Goal: Information Seeking & Learning: Learn about a topic

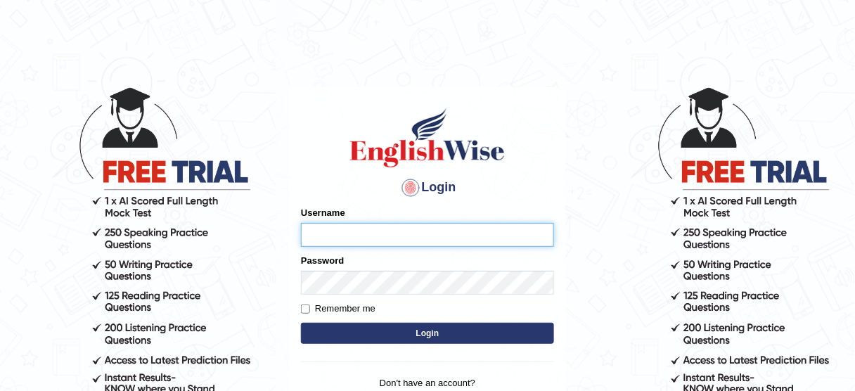
type input "jcaugustoo"
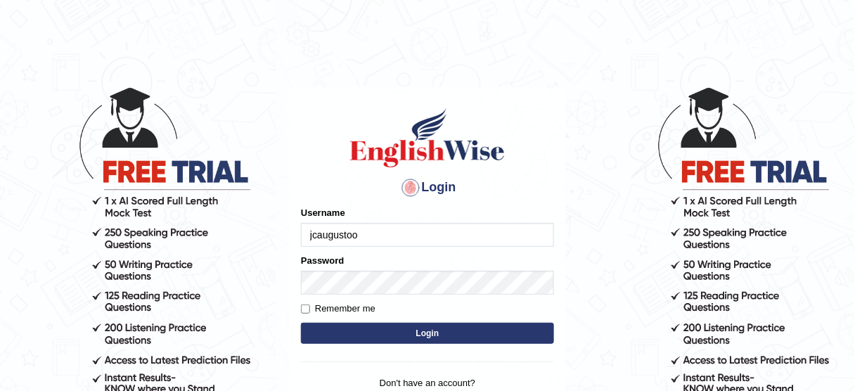
click at [440, 334] on button "Login" at bounding box center [427, 333] width 253 height 21
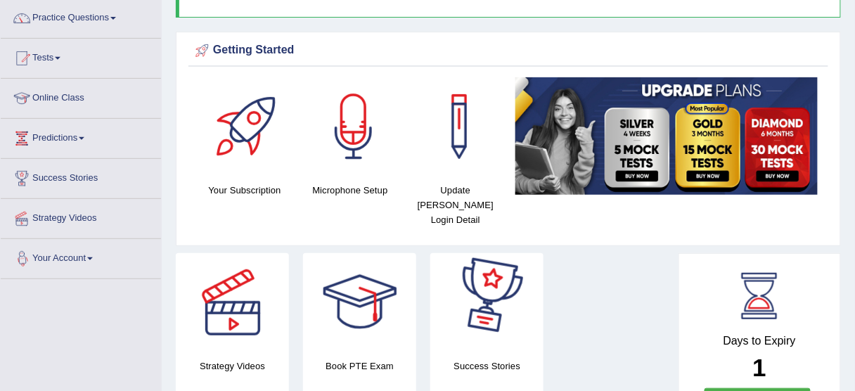
scroll to position [56, 0]
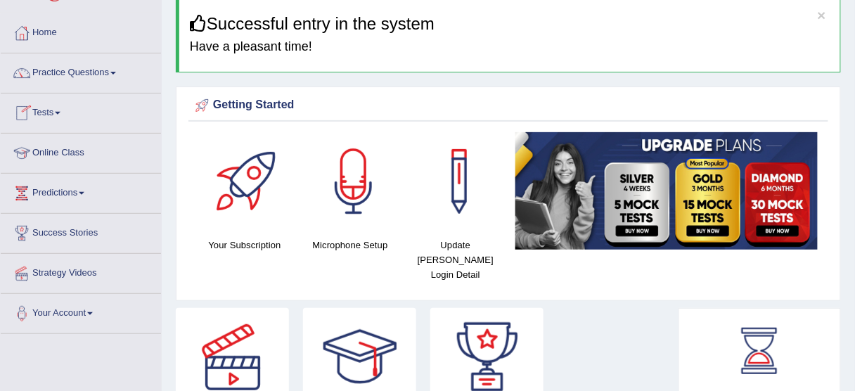
click at [56, 103] on link "Tests" at bounding box center [81, 111] width 160 height 35
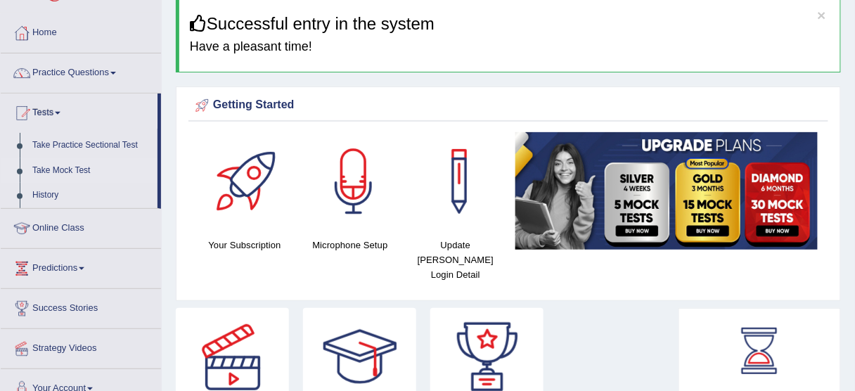
click at [64, 165] on link "Take Mock Test" at bounding box center [92, 170] width 132 height 25
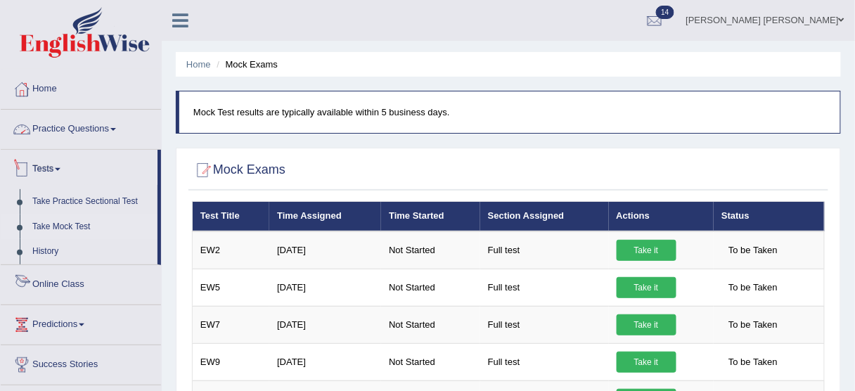
click at [105, 135] on link "Practice Questions" at bounding box center [81, 127] width 160 height 35
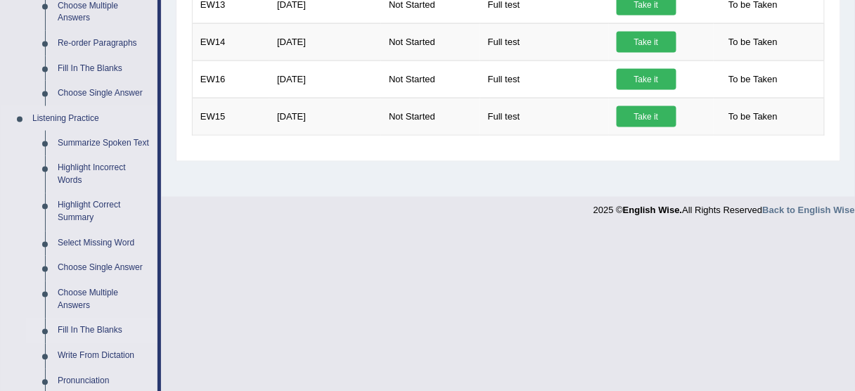
scroll to position [563, 0]
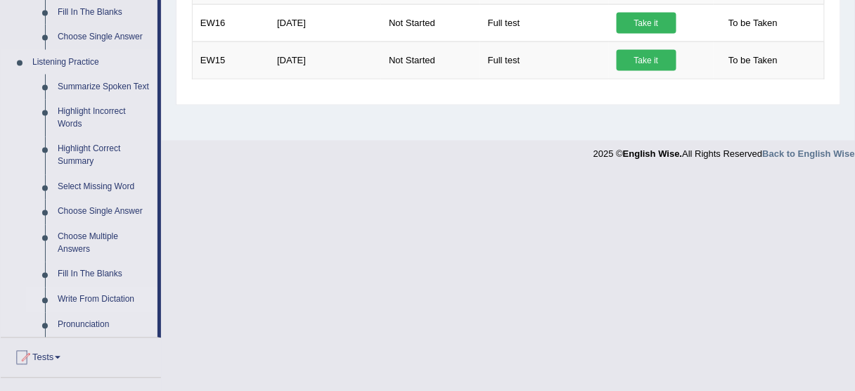
click at [105, 295] on link "Write From Dictation" at bounding box center [104, 300] width 106 height 25
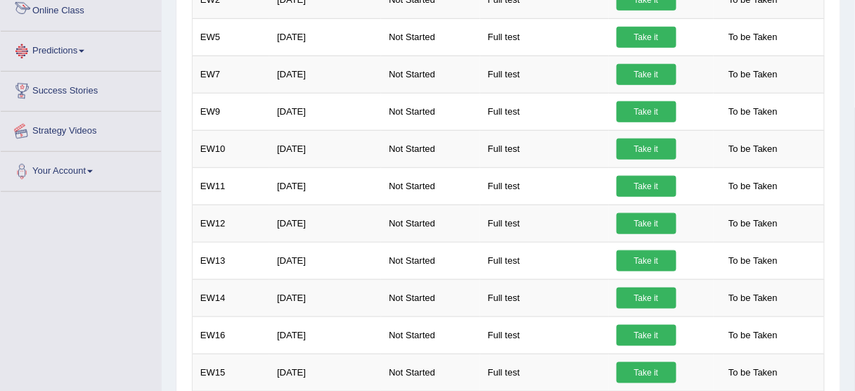
scroll to position [347, 0]
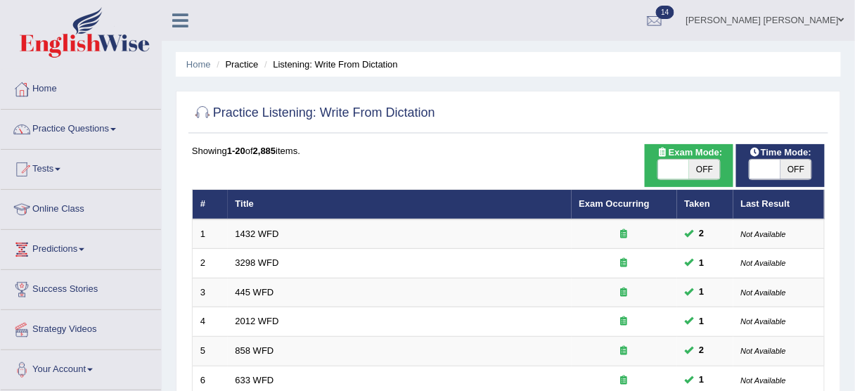
drag, startPoint x: 802, startPoint y: 165, endPoint x: 732, endPoint y: 174, distance: 71.0
click at [801, 165] on span "OFF" at bounding box center [796, 170] width 31 height 20
checkbox input "true"
click at [708, 175] on span "OFF" at bounding box center [704, 170] width 31 height 20
checkbox input "true"
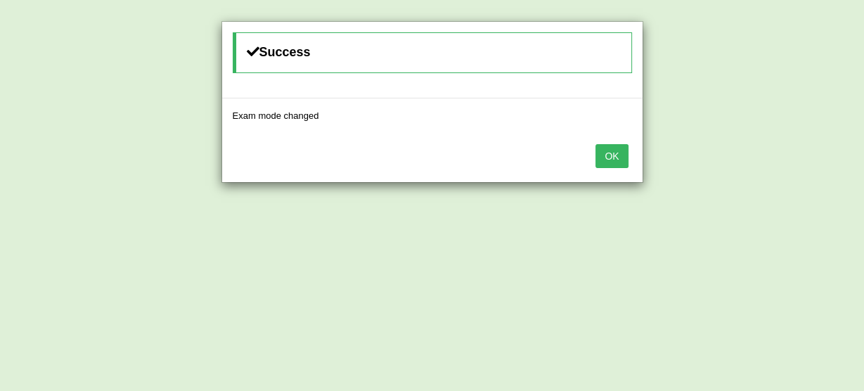
click at [596, 150] on div "OK" at bounding box center [432, 157] width 421 height 49
click at [600, 152] on button "OK" at bounding box center [612, 156] width 32 height 24
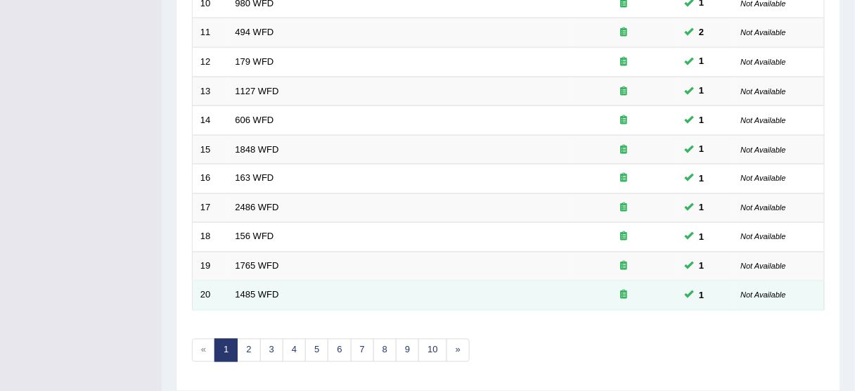
scroll to position [534, 0]
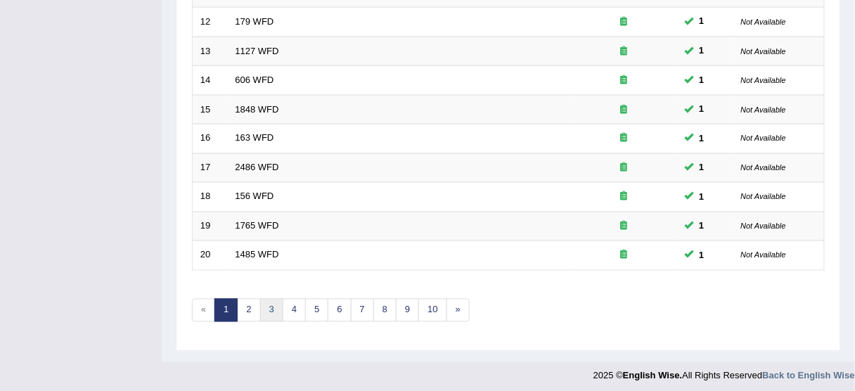
click at [277, 299] on link "3" at bounding box center [271, 310] width 23 height 23
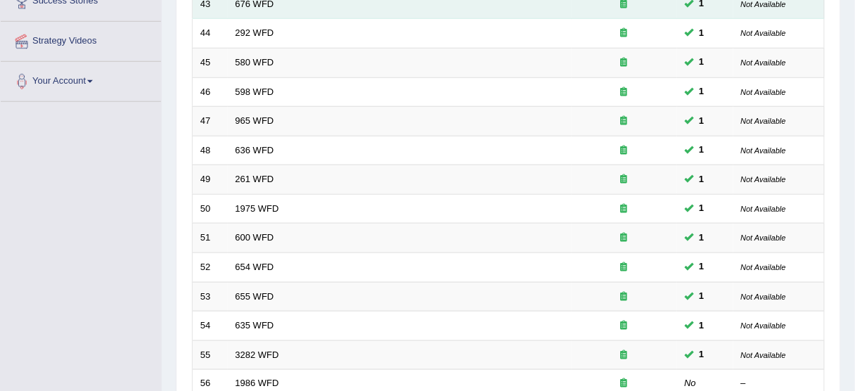
scroll to position [338, 0]
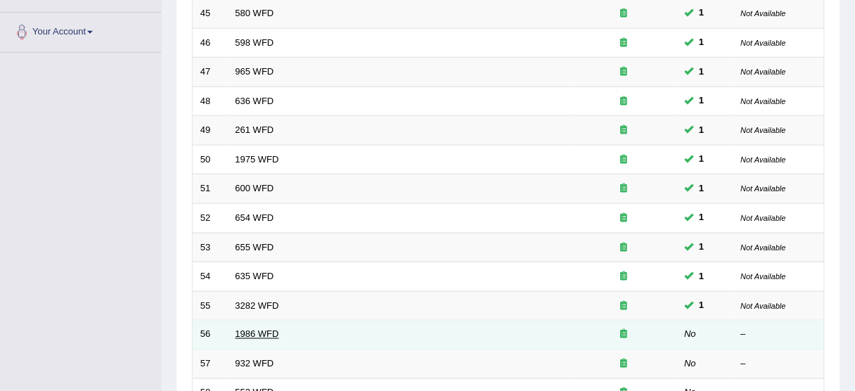
click at [269, 329] on link "1986 WFD" at bounding box center [258, 334] width 44 height 11
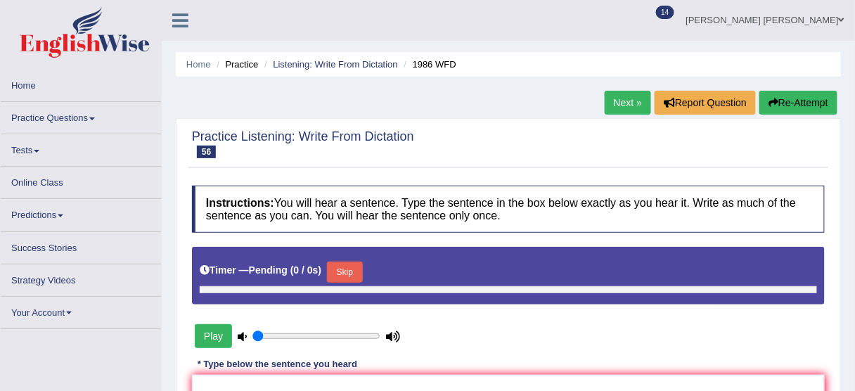
type input "0.45"
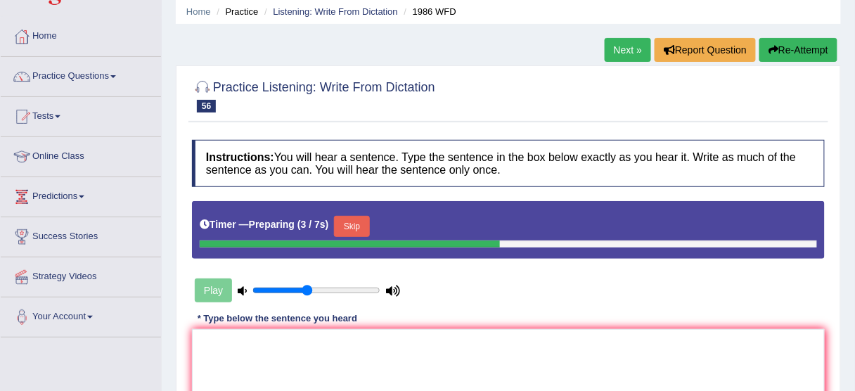
scroll to position [169, 0]
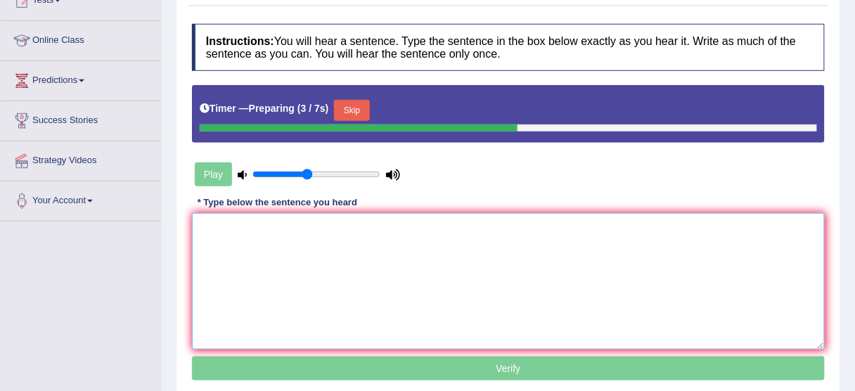
click at [352, 249] on textarea at bounding box center [508, 281] width 633 height 136
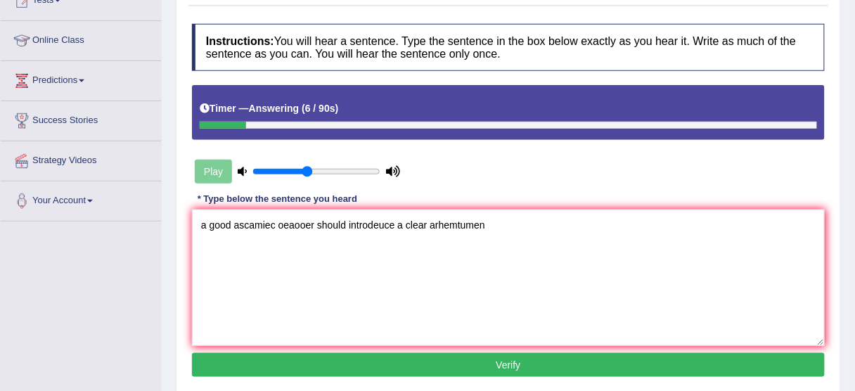
click at [188, 228] on div "Instructions: You will hear a sentence. Type the sentence in the box below exac…" at bounding box center [508, 202] width 640 height 371
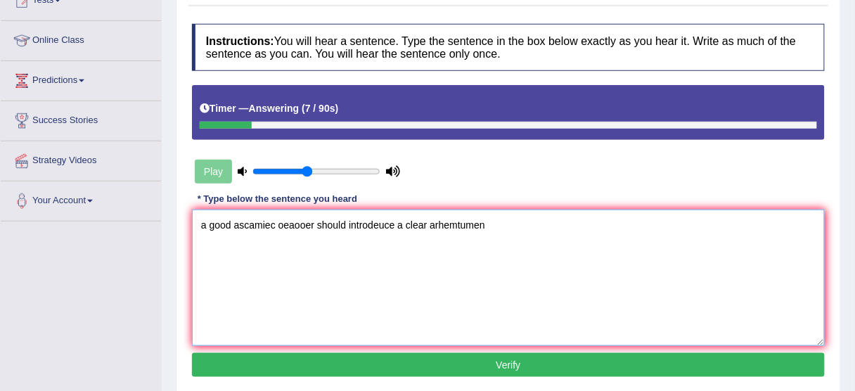
click at [205, 219] on textarea "a good ascamiec oeaooer should introdeuce a clear arhemtumen" at bounding box center [508, 278] width 633 height 136
click at [255, 222] on textarea "A good ascamiec oeaooer should introdeuce a clear arhemtumen" at bounding box center [508, 278] width 633 height 136
click at [293, 224] on textarea "A good academic oeaooer should introdeuce a clear arhemtumen" at bounding box center [508, 278] width 633 height 136
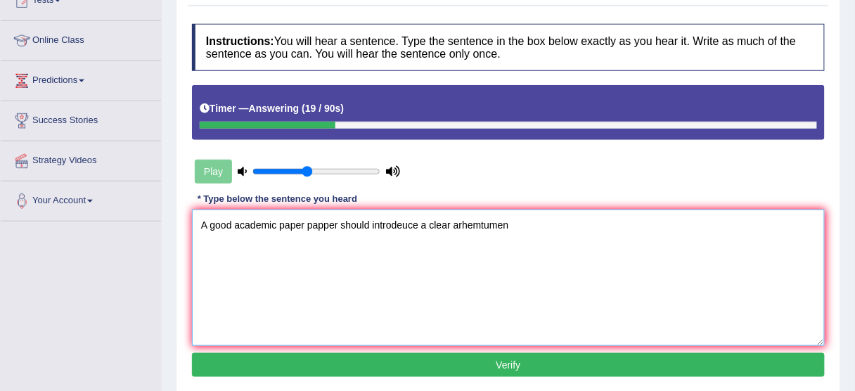
click at [389, 223] on textarea "A good academic paper papper should introdeuce a clear arhemtumen" at bounding box center [508, 278] width 633 height 136
click at [388, 223] on textarea "A good academic paper papper should introdeuce a clear arhemtumen" at bounding box center [508, 278] width 633 height 136
click at [477, 226] on textarea "A good academic paper papper should introduce a clear arhemtumen" at bounding box center [508, 278] width 633 height 136
click at [476, 226] on textarea "A good academic paper papper should introduce a clear arhemtumen" at bounding box center [508, 278] width 633 height 136
type textarea "A good academic paper papper should introduce a clear argument."
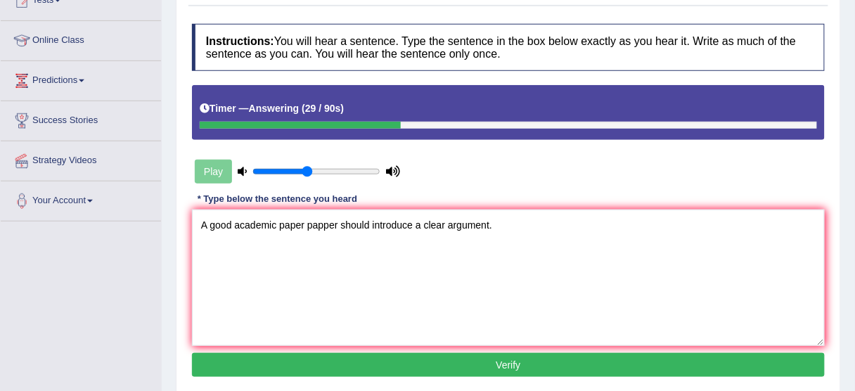
click at [466, 360] on button "Verify" at bounding box center [508, 365] width 633 height 24
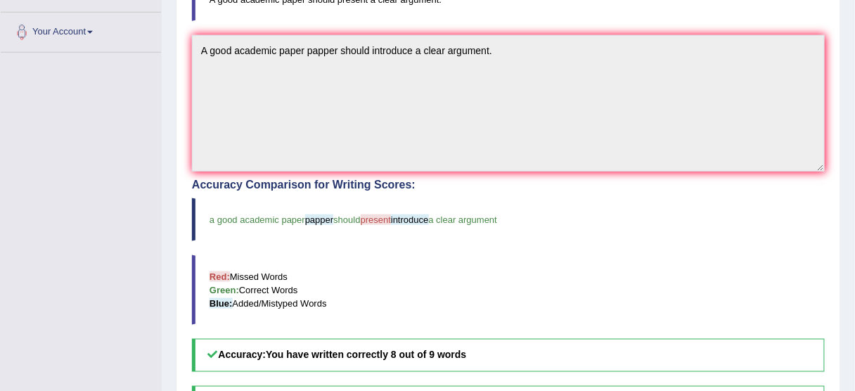
scroll to position [281, 0]
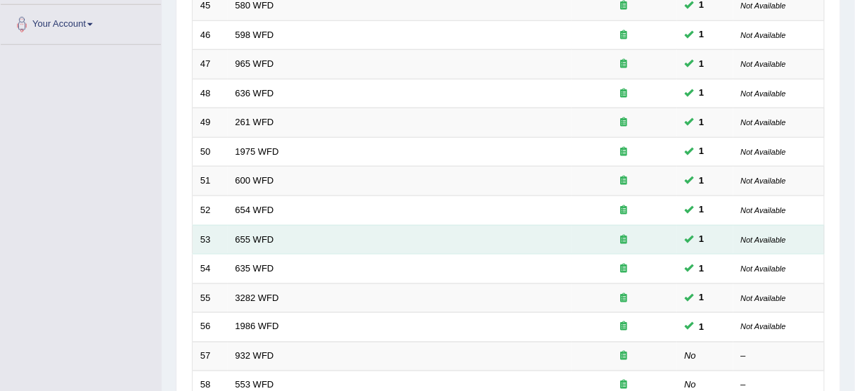
scroll to position [394, 0]
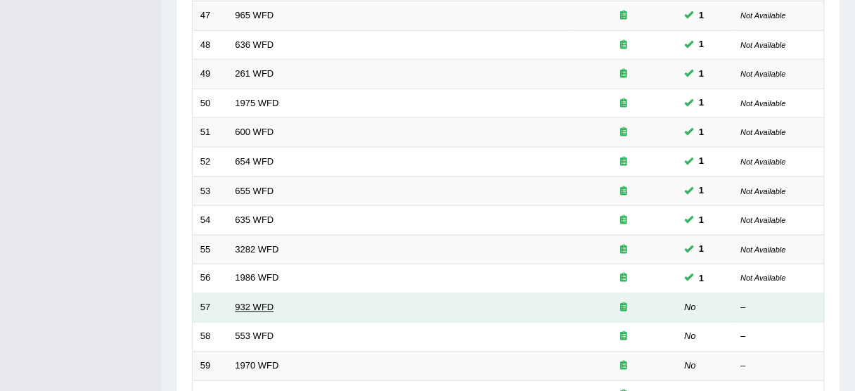
click at [247, 300] on td "932 WFD" at bounding box center [400, 308] width 344 height 30
click at [248, 302] on link "932 WFD" at bounding box center [255, 307] width 39 height 11
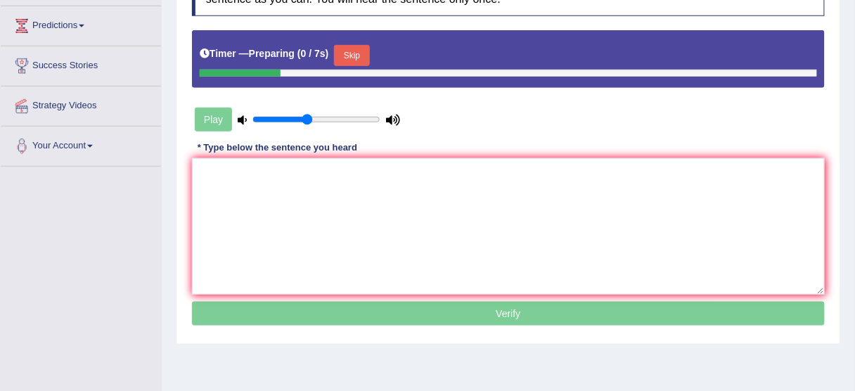
scroll to position [225, 0]
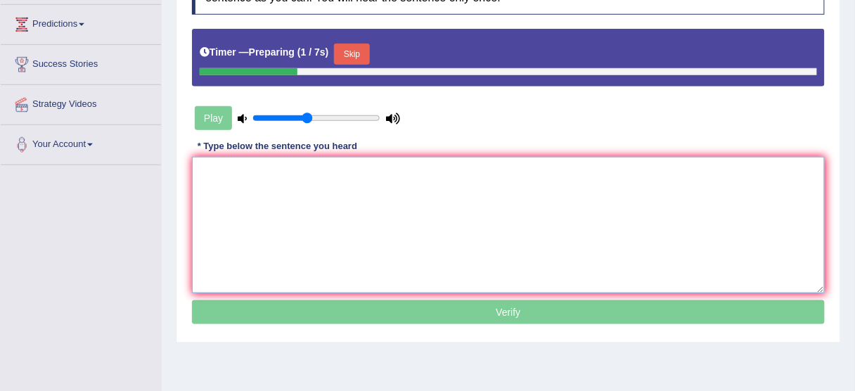
click at [380, 231] on textarea at bounding box center [508, 225] width 633 height 136
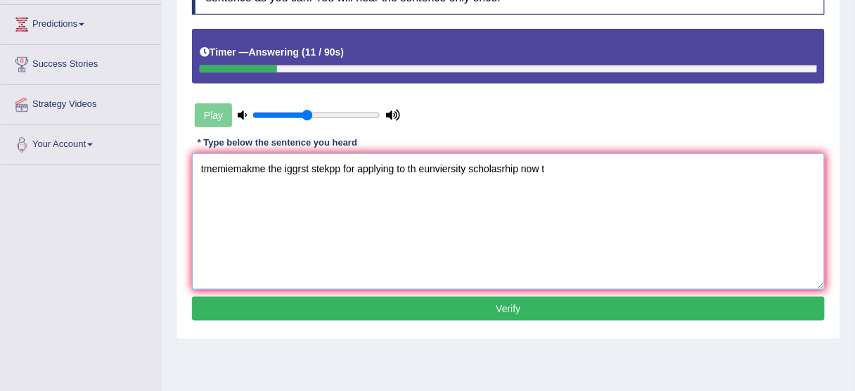
click at [198, 169] on textarea "tmemiemakme the iggrst stekpp for applying to th eunviersity scholasrhip now t" at bounding box center [508, 221] width 633 height 136
click at [247, 163] on textarea "Take the iggrst stekpp for applying to th eunviersity scholasrhip now t" at bounding box center [508, 221] width 633 height 136
click at [269, 164] on textarea "Take the first stekpp for applying to th eunviersity scholasrhip now t" at bounding box center [508, 221] width 633 height 136
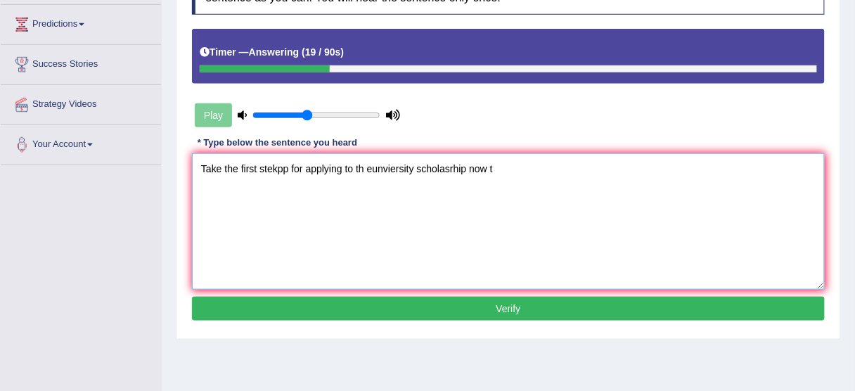
click at [269, 164] on textarea "Take the first stekpp for applying to th eunviersity scholasrhip now t" at bounding box center [508, 221] width 633 height 136
click at [352, 165] on textarea "Take the first step for applying to th eunviersity scholasrhip now t" at bounding box center [508, 221] width 633 height 136
click at [378, 168] on textarea "Take the first step for applying to the eunviersity scholasrhip now t" at bounding box center [508, 221] width 633 height 136
click at [419, 160] on textarea "Take the first step for applying to the university scholasrhip now t" at bounding box center [508, 221] width 633 height 136
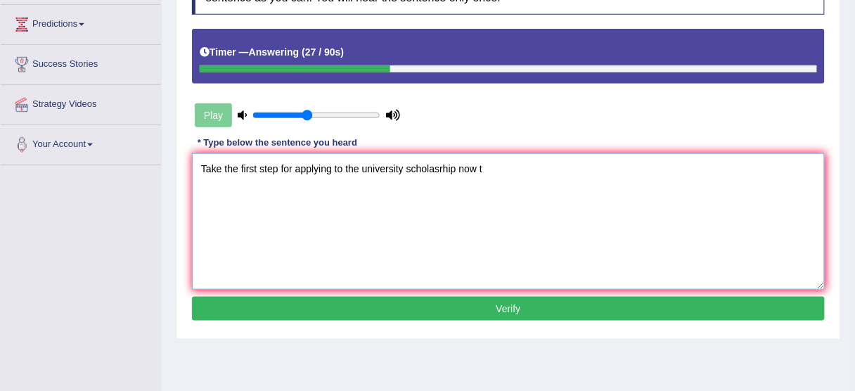
click at [419, 160] on textarea "Take the first step for applying to the university scholasrhip now t" at bounding box center [508, 221] width 633 height 136
click at [501, 161] on textarea "Take the first step for applying to the university scholarship now t" at bounding box center [508, 221] width 633 height 136
click at [276, 170] on textarea "Take the first step for applying to the university scholarship now." at bounding box center [508, 221] width 633 height 136
click at [357, 171] on textarea "Take the first step steps for applying to the university scholarship now." at bounding box center [508, 221] width 633 height 136
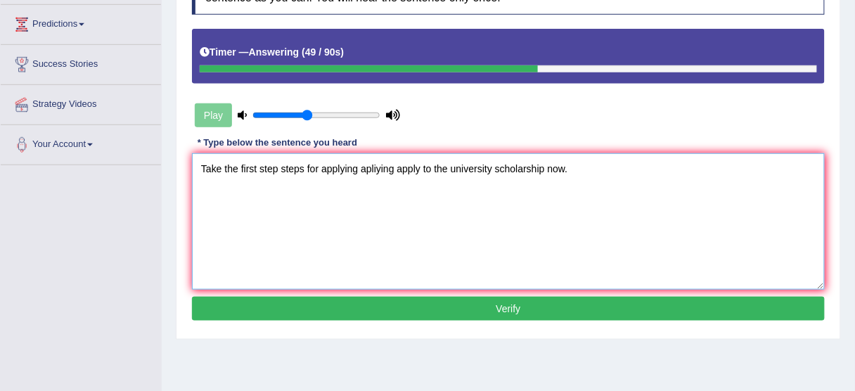
click at [495, 172] on textarea "Take the first step steps for applying apliying apply to the university scholar…" at bounding box center [508, 221] width 633 height 136
type textarea "Take the first step steps for applying apliying apply to the university univers…"
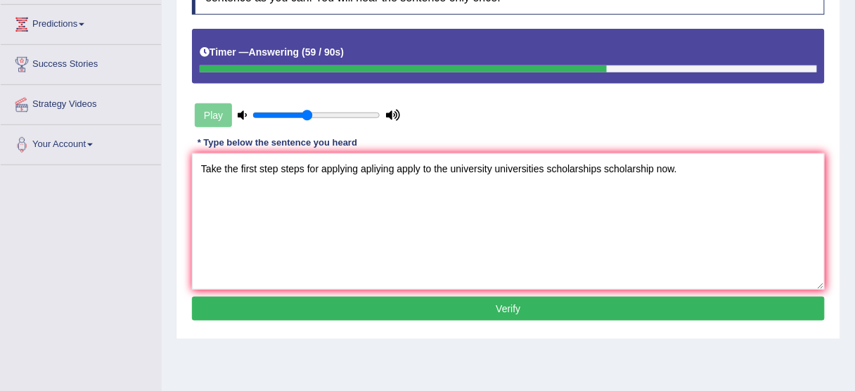
click at [471, 312] on button "Verify" at bounding box center [508, 309] width 633 height 24
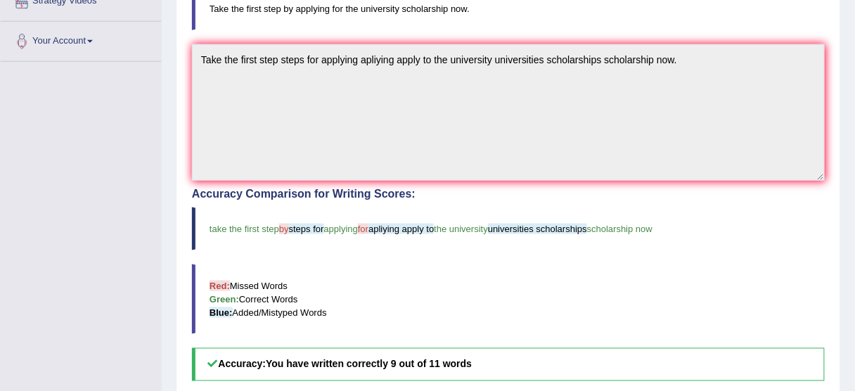
scroll to position [394, 0]
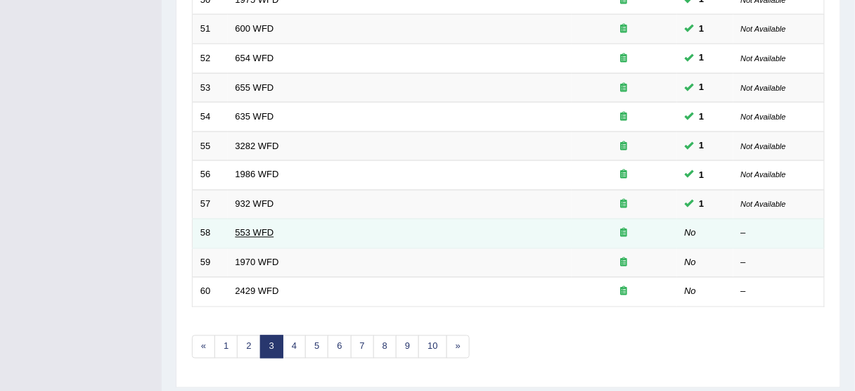
click at [241, 230] on link "553 WFD" at bounding box center [255, 233] width 39 height 11
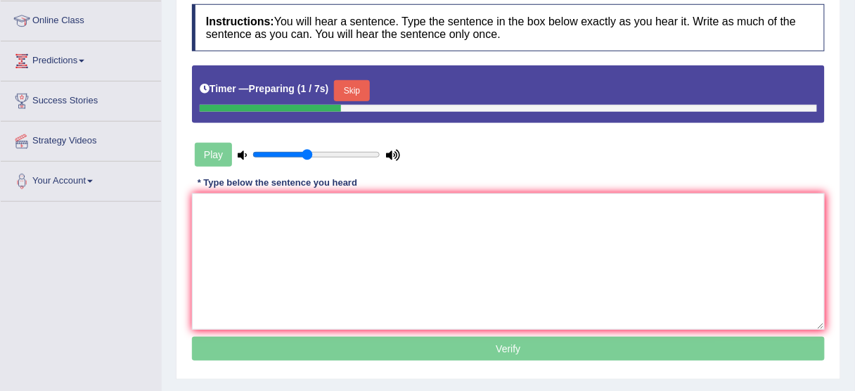
scroll to position [281, 0]
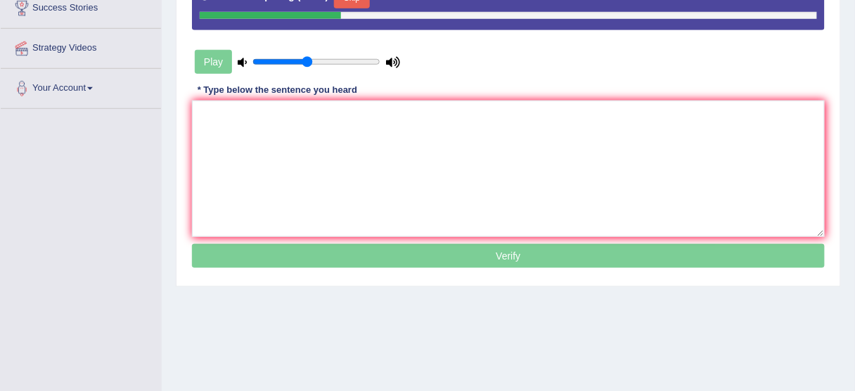
click at [312, 244] on p "Verify" at bounding box center [508, 256] width 633 height 24
click at [362, 203] on textarea at bounding box center [508, 169] width 633 height 136
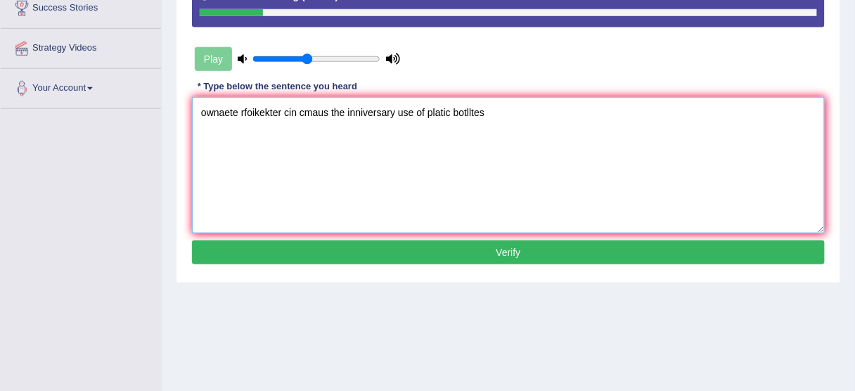
click at [207, 115] on textarea "ownaete rfoikekter cin cmaus the inniversary use of platic botlltes" at bounding box center [508, 165] width 633 height 136
click at [206, 115] on textarea "ownaete rfoikekter cin cmaus the inniversary use of platic botlltes" at bounding box center [508, 165] width 633 height 136
click at [252, 110] on textarea "water rfoikekter cin cmaus the inniversary use of platic botlltes" at bounding box center [508, 165] width 633 height 136
click at [251, 110] on textarea "water rfoikekter cin cmaus the inniversary use of platic botlltes" at bounding box center [508, 165] width 633 height 136
click at [312, 112] on textarea "water fillers filler founds cin cmaus the inniversary use of platic botlltes" at bounding box center [508, 165] width 633 height 136
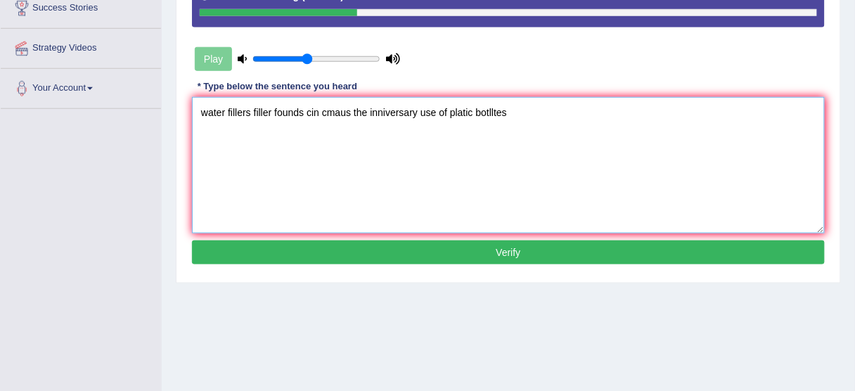
click at [311, 112] on textarea "water fillers filler founds cin cmaus the inniversary use of platic botlltes" at bounding box center [508, 165] width 633 height 136
click at [338, 108] on textarea "water fillers filler founds will cmaus the inniversary use of platic botlltes" at bounding box center [508, 165] width 633 height 136
click at [317, 108] on textarea "water fillers filler founds will cmaus the inniversary use of platic botlltes" at bounding box center [508, 165] width 633 height 136
click at [309, 113] on textarea "water fillers filler founds will cmaus the inniversary use of platic botlltes" at bounding box center [508, 165] width 633 height 136
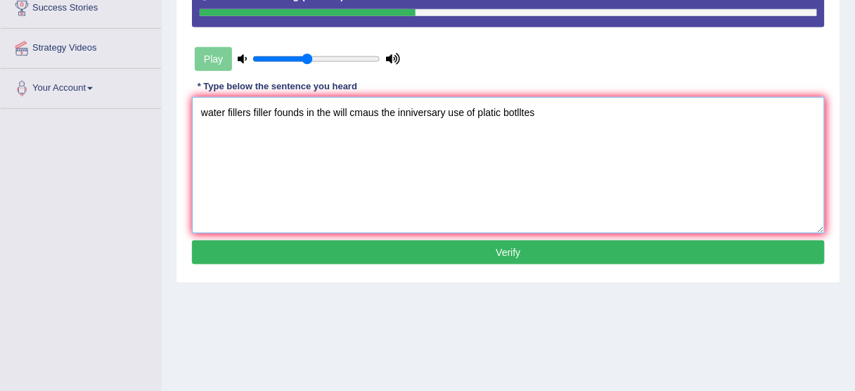
click at [369, 110] on textarea "water fillers filler founds in the will cmaus the inniversary use of platic bot…" at bounding box center [508, 165] width 633 height 136
click at [368, 110] on textarea "water fillers filler founds in the will cmaus the inniversary use of platic bot…" at bounding box center [508, 165] width 633 height 136
click at [417, 110] on textarea "water fillers filler founds in the will campus the inniversary use of platic bo…" at bounding box center [508, 165] width 633 height 136
click at [416, 110] on textarea "water fillers filler founds in the will campus the inniversary use of platic bo…" at bounding box center [508, 165] width 633 height 136
click at [407, 110] on textarea "water fillers filler founds in the will campus the inniversary use of platic bo…" at bounding box center [508, 165] width 633 height 136
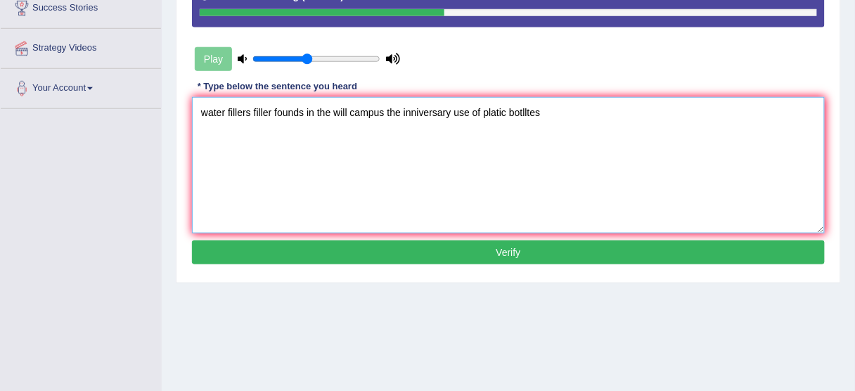
click at [407, 110] on textarea "water fillers filler founds in the will campus the inniversary use of platic bo…" at bounding box center [508, 165] width 633 height 136
click at [518, 115] on textarea "water fillers filler founds in the will campus the university use of platic bot…" at bounding box center [508, 165] width 633 height 136
click at [350, 113] on textarea "water fillers filler founds in the will campus the university use of platic bot…" at bounding box center [508, 165] width 633 height 136
click at [444, 116] on textarea "water fillers filler founds in the will campus the university use of platic bot…" at bounding box center [508, 165] width 633 height 136
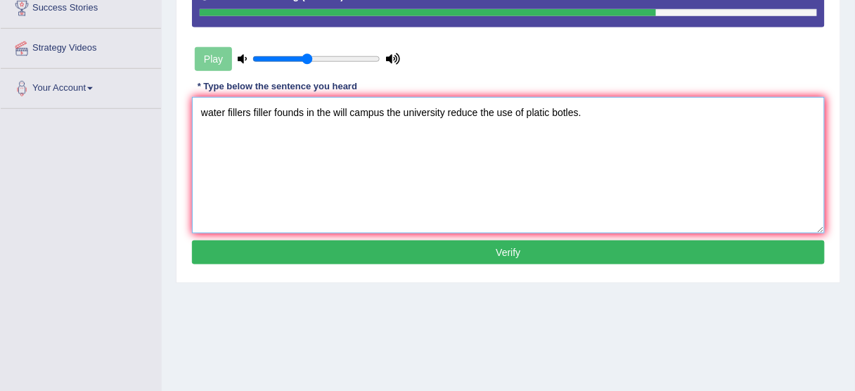
click at [208, 107] on textarea "water fillers filler founds in the will campus the university reduce the use of…" at bounding box center [508, 165] width 633 height 136
click at [228, 112] on textarea "Water fillers filler founds in the will campus the university reduce the use of…" at bounding box center [508, 165] width 633 height 136
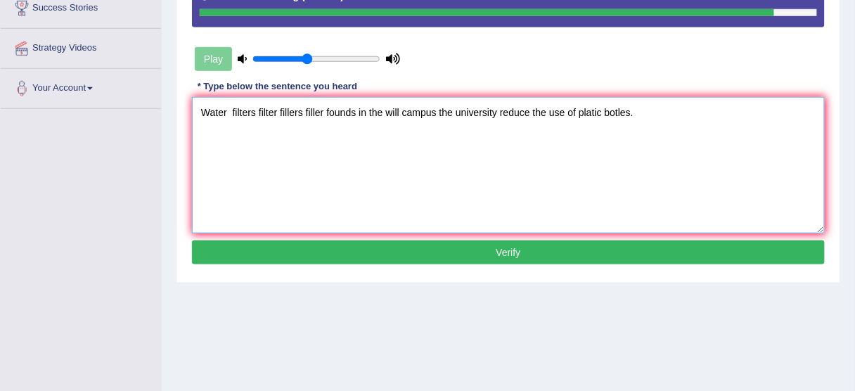
type textarea "Water filters filter fillers filler founds in the will campus the university re…"
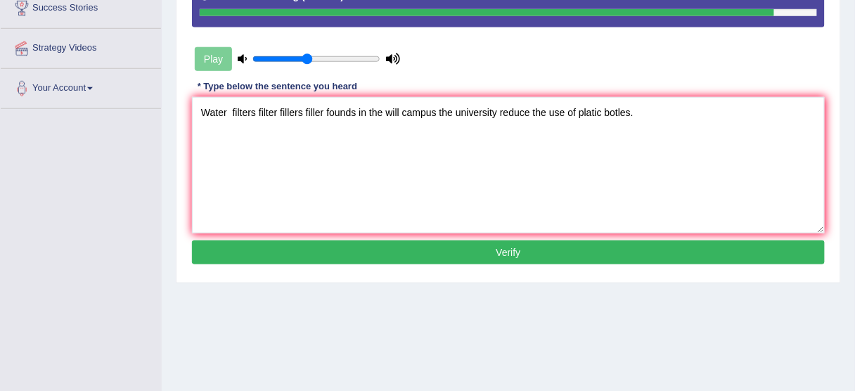
click at [372, 243] on button "Verify" at bounding box center [508, 253] width 633 height 24
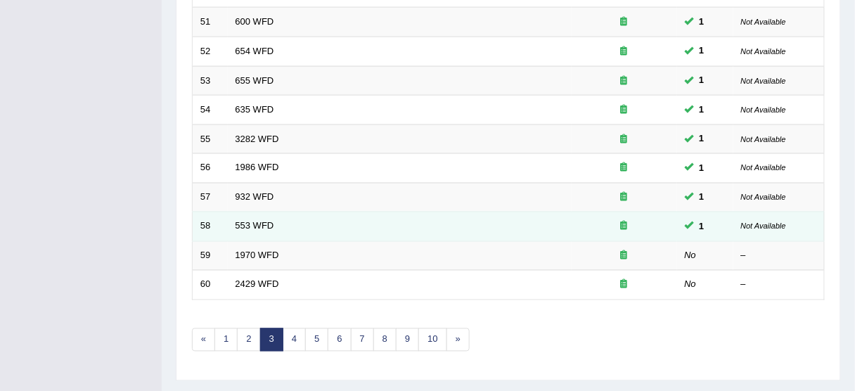
scroll to position [534, 0]
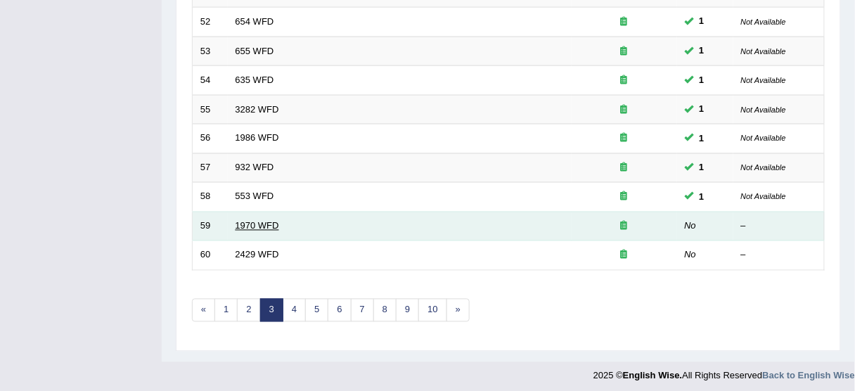
click at [264, 221] on link "1970 WFD" at bounding box center [258, 226] width 44 height 11
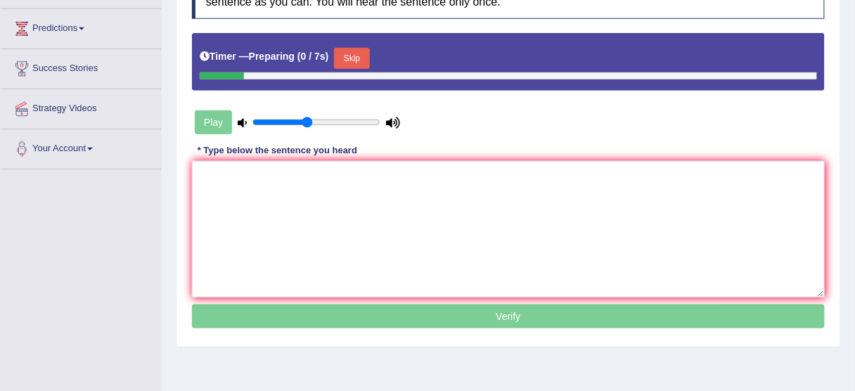
scroll to position [225, 0]
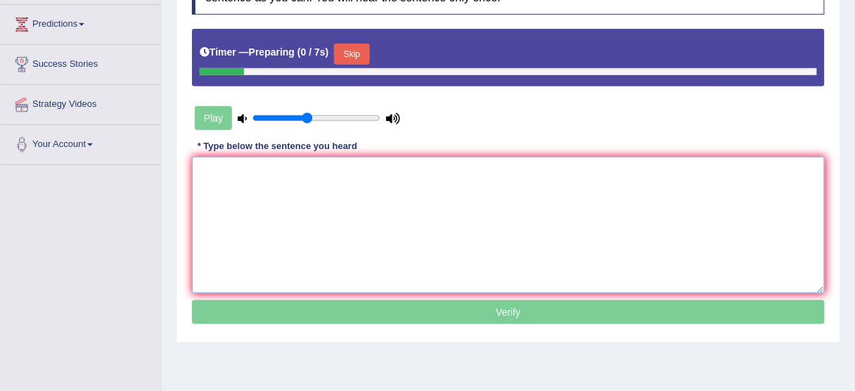
click at [395, 248] on textarea at bounding box center [508, 225] width 633 height 136
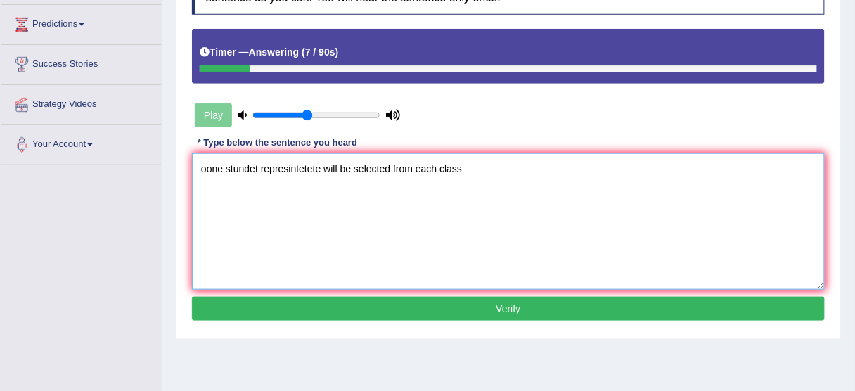
click at [210, 172] on textarea "oone stundet represintetete will be selected from each class" at bounding box center [508, 221] width 633 height 136
click at [237, 162] on textarea "One stundet represintetete will be selected from each class" at bounding box center [508, 221] width 633 height 136
click at [281, 171] on textarea "One student represintetete will be selected from each class" at bounding box center [508, 221] width 633 height 136
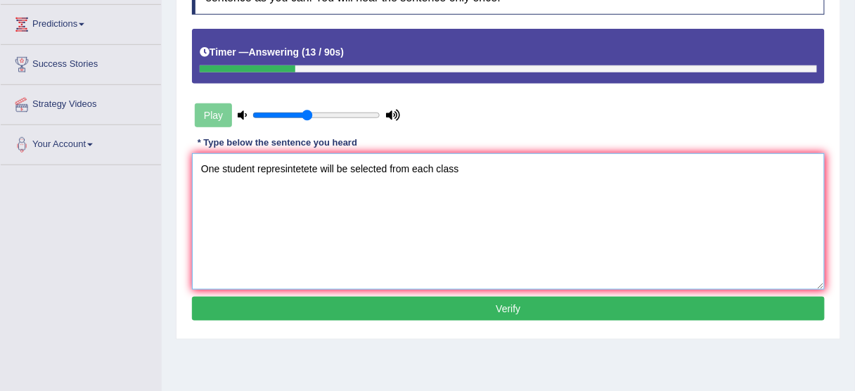
click at [281, 171] on textarea "One student represintetete will be selected from each class" at bounding box center [508, 221] width 633 height 136
click at [469, 171] on textarea "One student representative will be selected from each class" at bounding box center [508, 221] width 633 height 136
type textarea "One student representative will be selected from each class."
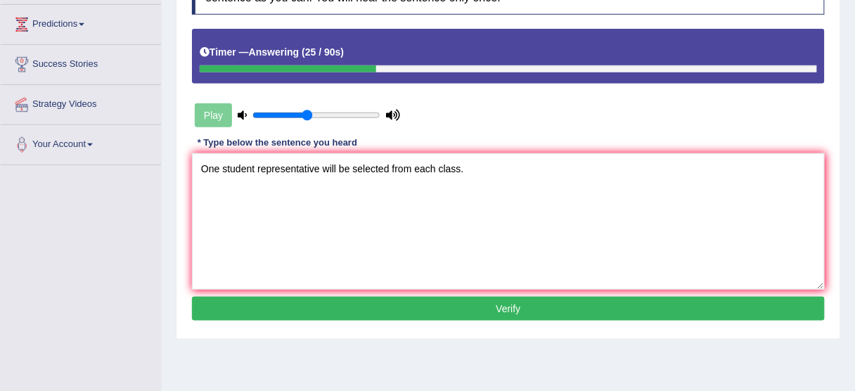
click at [463, 307] on button "Verify" at bounding box center [508, 309] width 633 height 24
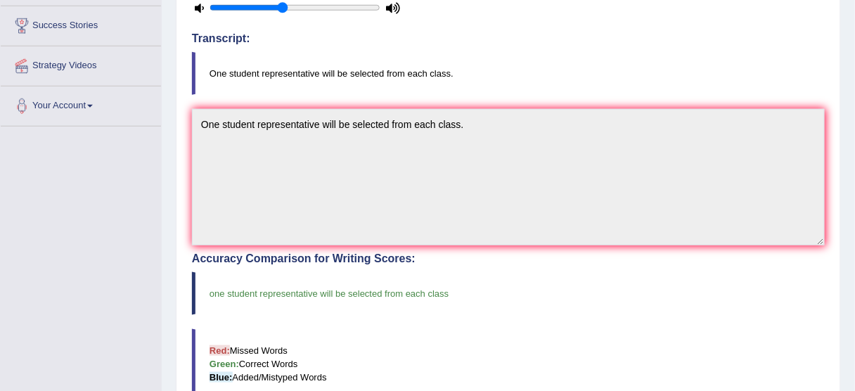
scroll to position [281, 0]
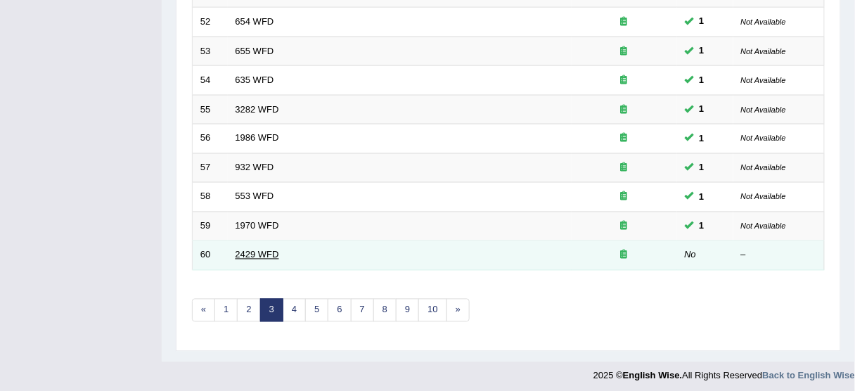
click at [260, 250] on link "2429 WFD" at bounding box center [258, 255] width 44 height 11
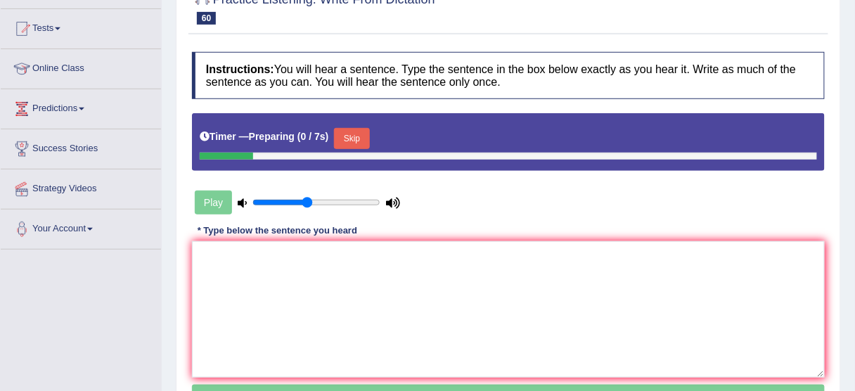
scroll to position [169, 0]
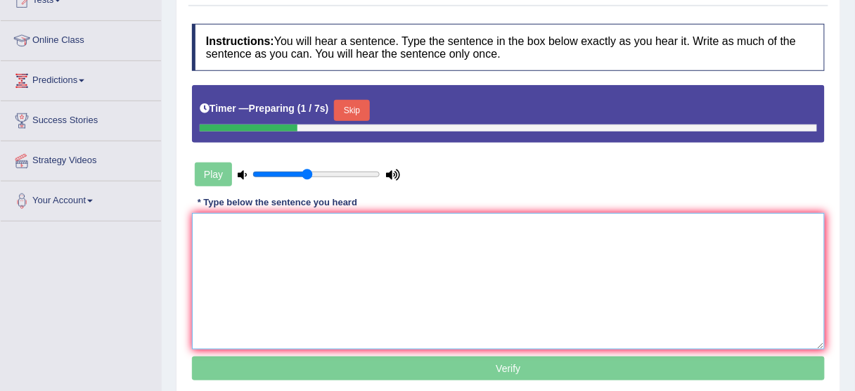
click at [306, 227] on textarea at bounding box center [508, 281] width 633 height 136
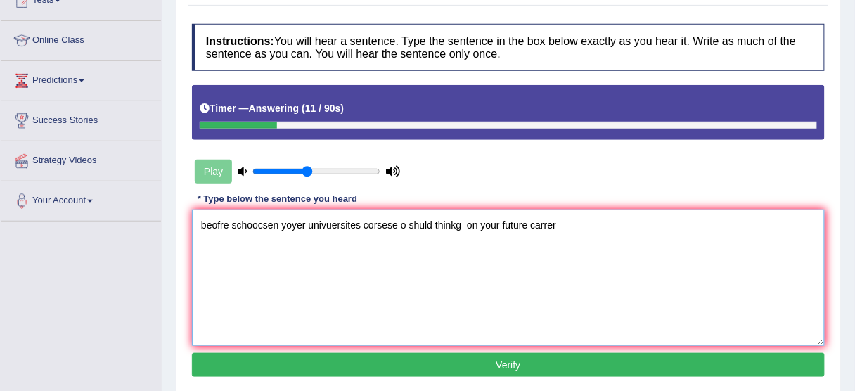
click at [215, 229] on textarea "beofre schoocsen yoyer univuersites corsese o shuld thinkg on your future carrer" at bounding box center [508, 278] width 633 height 136
click at [241, 227] on textarea "[PERSON_NAME] yoyer univuersites corsese o shuld thinkg on your future carrer" at bounding box center [508, 278] width 633 height 136
click at [332, 223] on textarea "[PERSON_NAME] choosen chosen your univuersites corsese o shuld thinkg on your f…" at bounding box center [508, 278] width 633 height 136
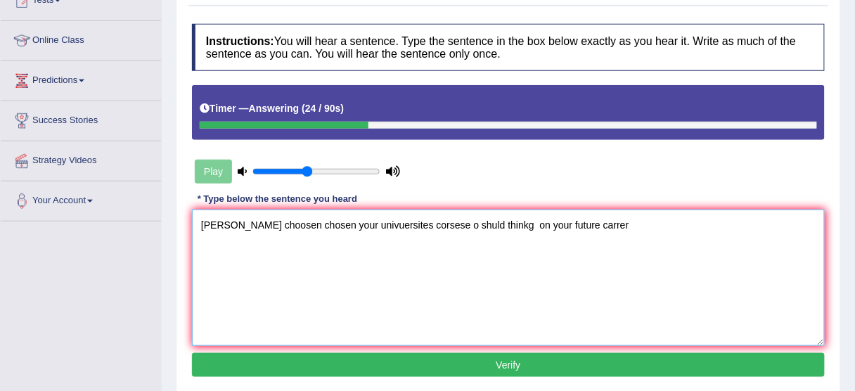
click at [331, 223] on textarea "[PERSON_NAME] choosen chosen your univuersites corsese o shuld thinkg on your f…" at bounding box center [508, 278] width 633 height 136
click at [434, 226] on textarea "[PERSON_NAME] choosen chosen your university universities corsese o shuld think…" at bounding box center [508, 278] width 633 height 136
click at [433, 226] on textarea "[PERSON_NAME] choosen chosen your university universities corsese o shuld think…" at bounding box center [508, 278] width 633 height 136
click at [548, 223] on textarea "[PERSON_NAME] choosen chosen your university universities course courses you sh…" at bounding box center [508, 278] width 633 height 136
click at [560, 225] on textarea "[PERSON_NAME] choosen chosen your university universities course courses you sh…" at bounding box center [508, 278] width 633 height 136
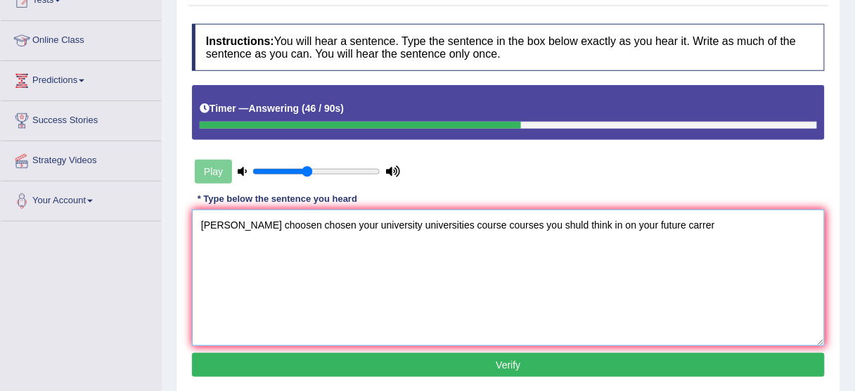
click at [653, 225] on textarea "[PERSON_NAME] choosen chosen your university universities course courses you sh…" at bounding box center [508, 278] width 633 height 136
click at [212, 229] on textarea "[PERSON_NAME] choosen chosen your university universities course courses you sh…" at bounding box center [508, 278] width 633 height 136
click at [272, 229] on textarea "Before choosen chosen your university universities course courses you shuld thi…" at bounding box center [508, 278] width 633 height 136
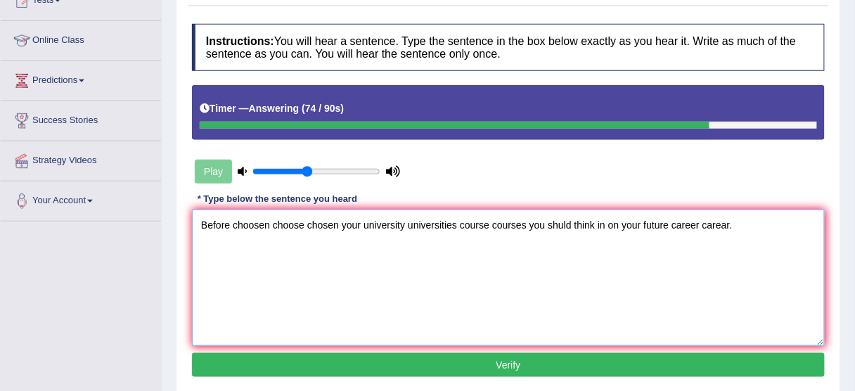
click at [558, 224] on textarea "Before choosen choose chosen your university universities course courses you sh…" at bounding box center [508, 278] width 633 height 136
type textarea "Before choosen choose chosen your university universities course courses you sh…"
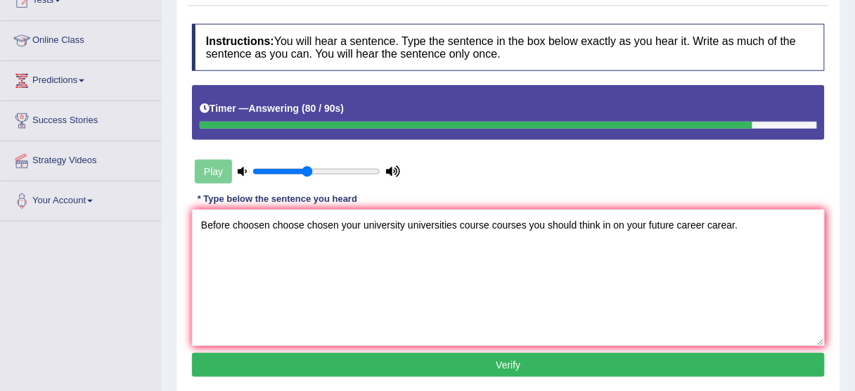
click at [659, 354] on button "Verify" at bounding box center [508, 365] width 633 height 24
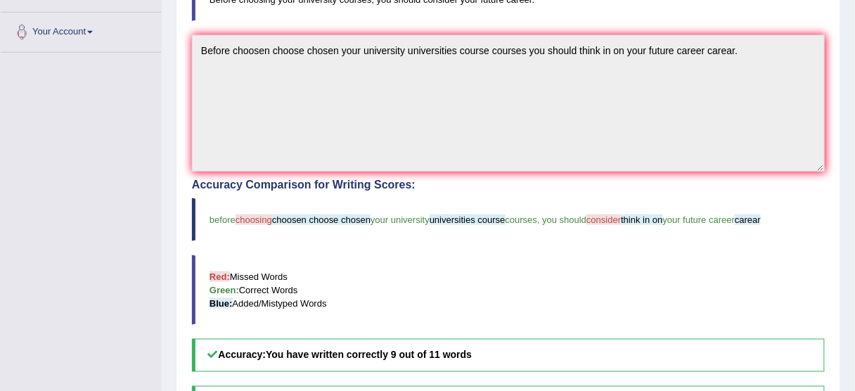
scroll to position [281, 0]
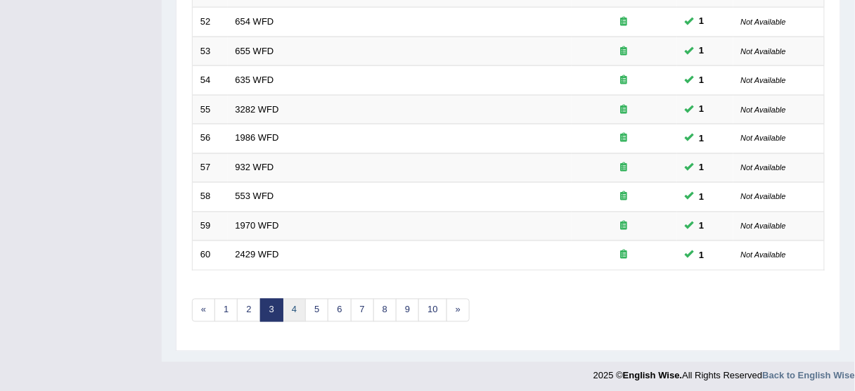
click at [288, 306] on link "4" at bounding box center [294, 310] width 23 height 23
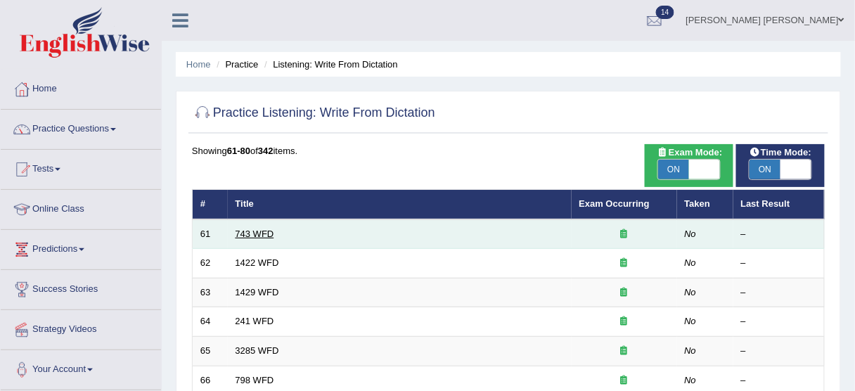
click at [251, 236] on link "743 WFD" at bounding box center [255, 234] width 39 height 11
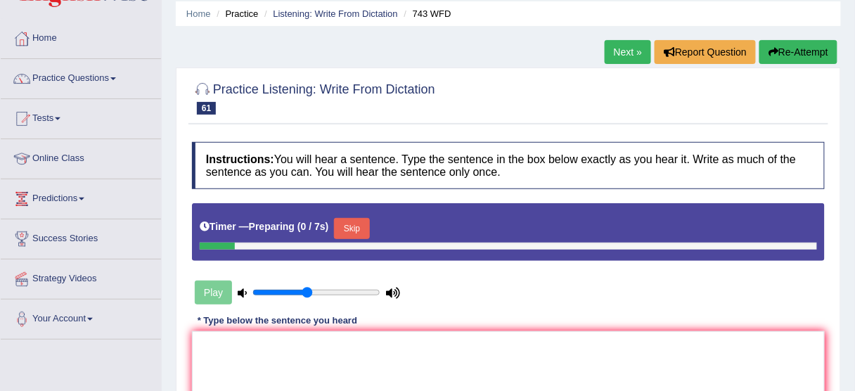
scroll to position [113, 0]
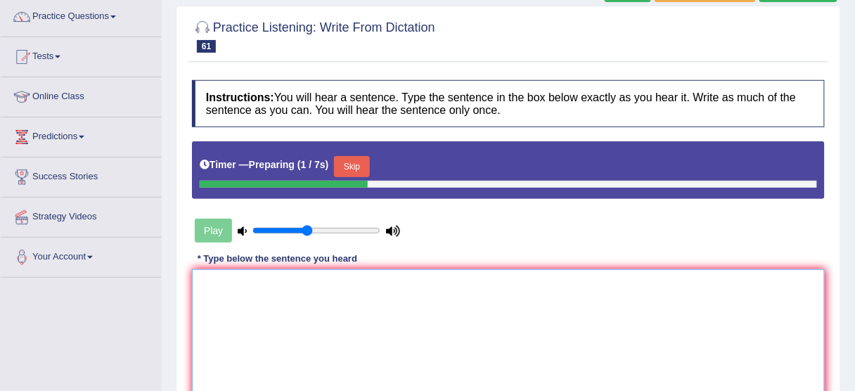
click at [392, 281] on textarea at bounding box center [508, 337] width 633 height 136
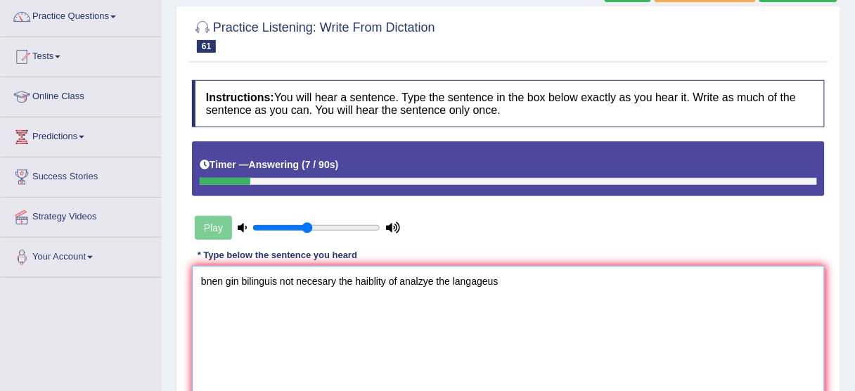
click at [281, 280] on textarea "bnen gin bilinguis not necesary the haiblity of analzye the langageus" at bounding box center [508, 334] width 633 height 136
click at [215, 283] on textarea "bnen gin bilinguis is not necesary the haiblity of analzye the langageus" at bounding box center [508, 334] width 633 height 136
click at [267, 285] on textarea "Been being gin bilinguis is not necesary the haiblity of analzye the langageus" at bounding box center [508, 334] width 633 height 136
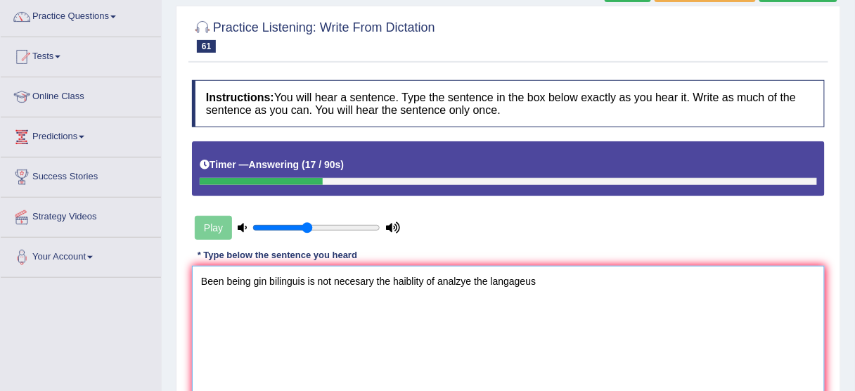
click at [279, 282] on textarea "Been being gin bilinguis is not necesary the haiblity of analzye the langageus" at bounding box center [508, 334] width 633 height 136
click at [381, 278] on textarea "Been being bilingue bailingue is not necesary the haiblity of analzye the langa…" at bounding box center [508, 334] width 633 height 136
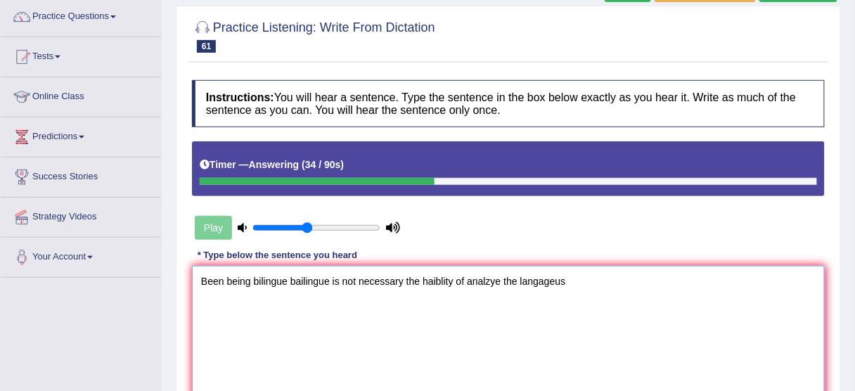
click at [435, 282] on textarea "Been being bilingue bailingue is not necessary the haiblity of analzye the lang…" at bounding box center [508, 334] width 633 height 136
click at [481, 279] on textarea "Been being bilingue bailingue is not necessary the ability of analzye the langa…" at bounding box center [508, 334] width 633 height 136
click at [529, 276] on textarea "Been being bilingue bailingue is not necessary the ability of analyze the langa…" at bounding box center [508, 334] width 633 height 136
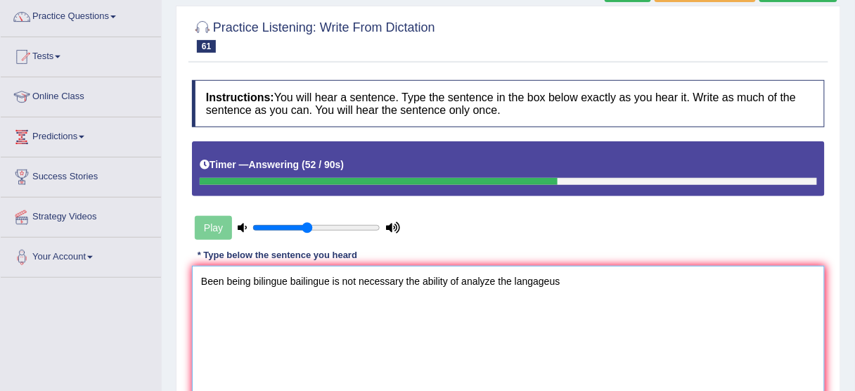
click at [527, 277] on textarea "Been being bilingue bailingue is not necessary the ability of analyze the langa…" at bounding box center [508, 334] width 633 height 136
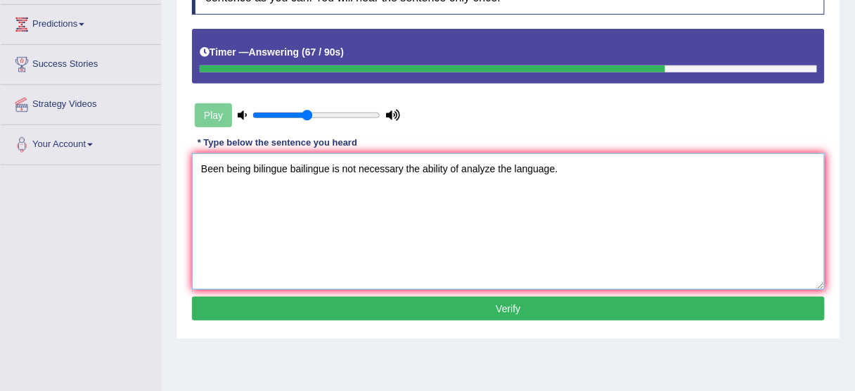
click at [496, 172] on textarea "Been being bilingue bailingue is not necessary the ability of analyze the langu…" at bounding box center [508, 221] width 633 height 136
type textarea "Been being bilingue bailingue is not necessary the ability of analyze analyzed …"
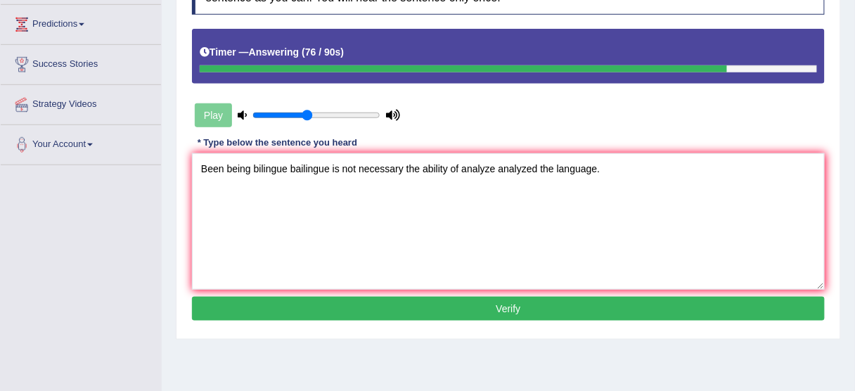
click at [532, 307] on button "Verify" at bounding box center [508, 309] width 633 height 24
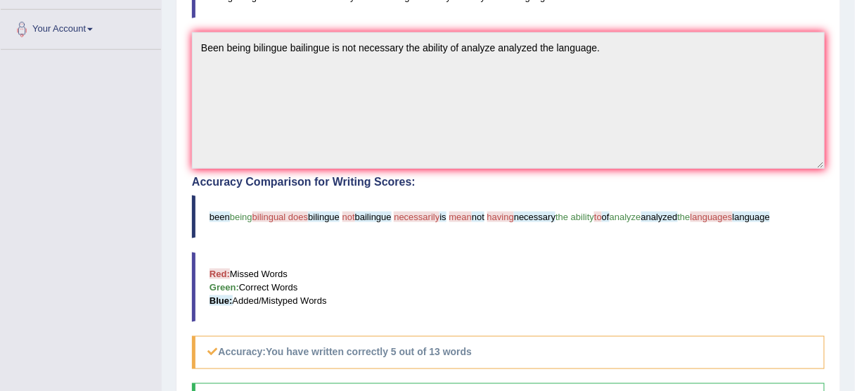
scroll to position [281, 0]
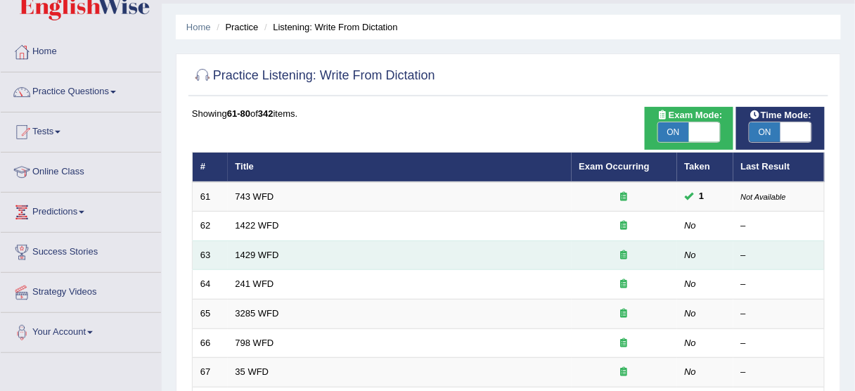
scroll to position [56, 0]
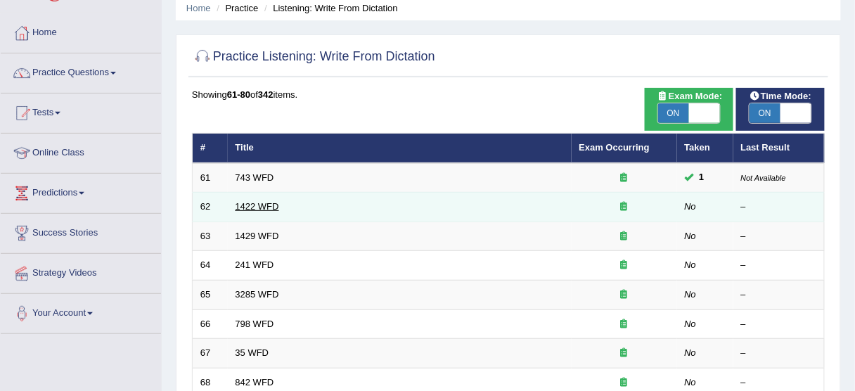
click at [252, 205] on link "1422 WFD" at bounding box center [258, 206] width 44 height 11
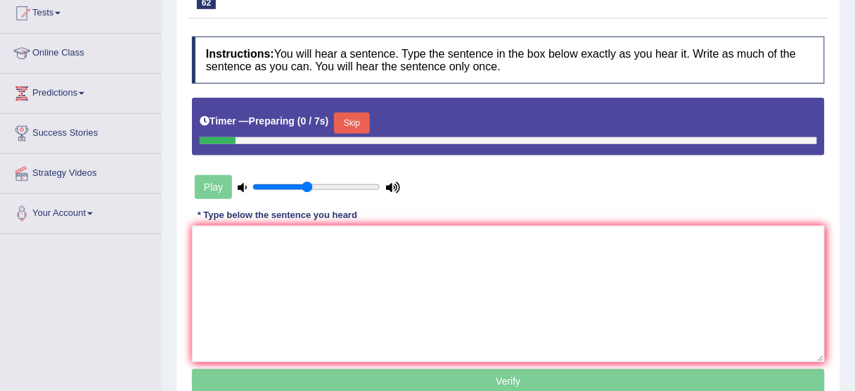
scroll to position [169, 0]
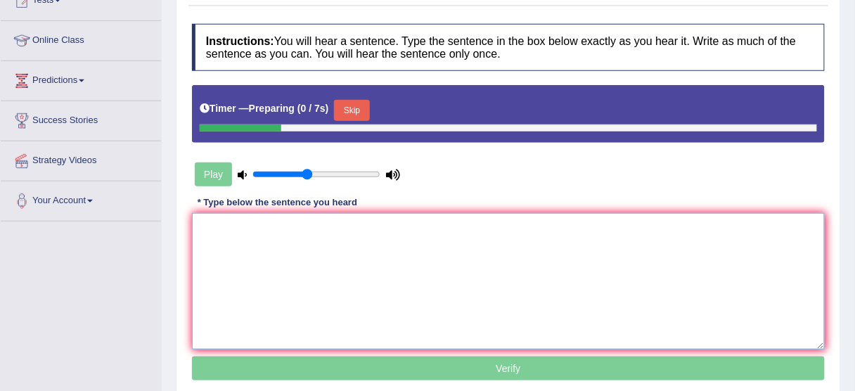
click at [382, 290] on textarea at bounding box center [508, 281] width 633 height 136
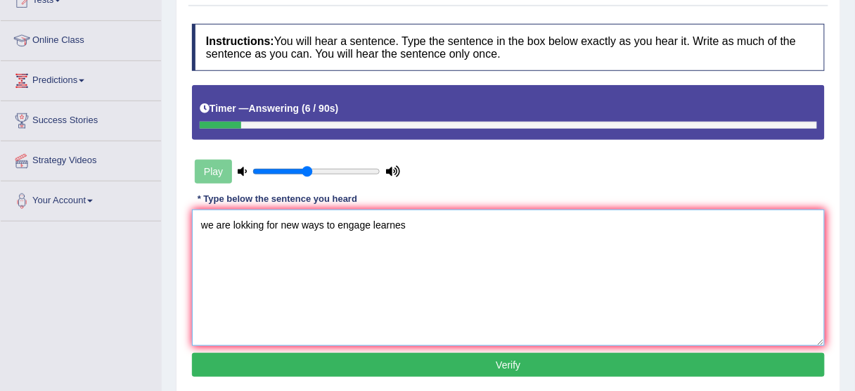
click at [212, 224] on textarea "we are lokking for new ways to engage learnes" at bounding box center [508, 278] width 633 height 136
click at [205, 224] on textarea "we are lokking for new ways to engage learnes" at bounding box center [508, 278] width 633 height 136
click at [233, 224] on textarea "We are lokking for new ways to engage learnes" at bounding box center [508, 278] width 633 height 136
click at [248, 221] on textarea "We are lokking for new ways to engage learnes" at bounding box center [508, 278] width 633 height 136
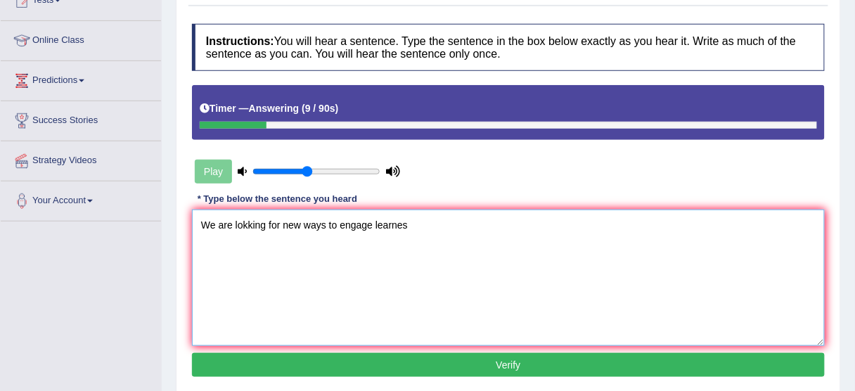
click at [245, 221] on textarea "We are lokking for new ways to engage learnes" at bounding box center [508, 278] width 633 height 136
click at [244, 221] on textarea "We are lokking for new ways to engage learnes" at bounding box center [508, 278] width 633 height 136
click at [325, 224] on textarea "We are looking for new ways to engage learnes" at bounding box center [508, 278] width 633 height 136
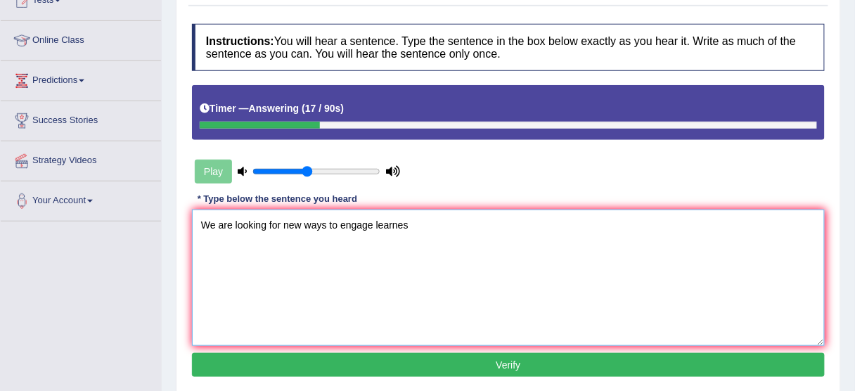
click at [354, 224] on textarea "We are looking for new ways to engage learnes" at bounding box center [508, 278] width 633 height 136
click at [402, 224] on textarea "We are looking for new ways to engage learnes" at bounding box center [508, 278] width 633 height 136
click at [415, 226] on textarea "We are looking for new ways to engage learnes" at bounding box center [508, 278] width 633 height 136
type textarea "We are looking for new ways to engage learnes learness."
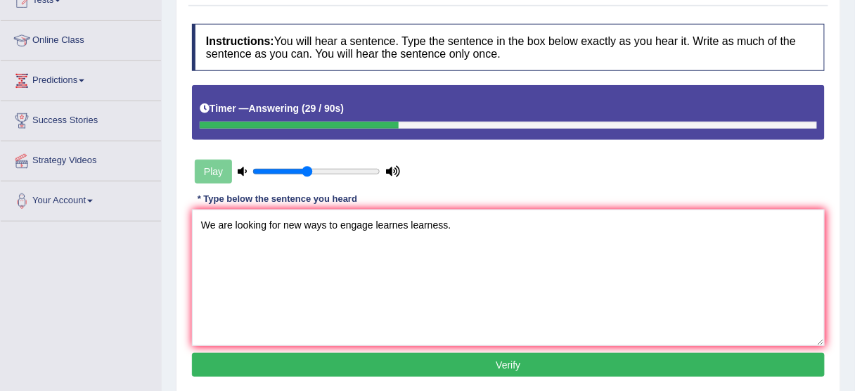
click at [393, 369] on button "Verify" at bounding box center [508, 365] width 633 height 24
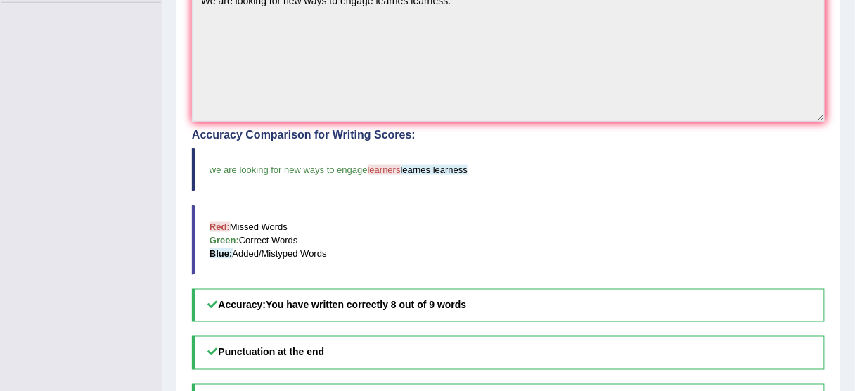
scroll to position [394, 0]
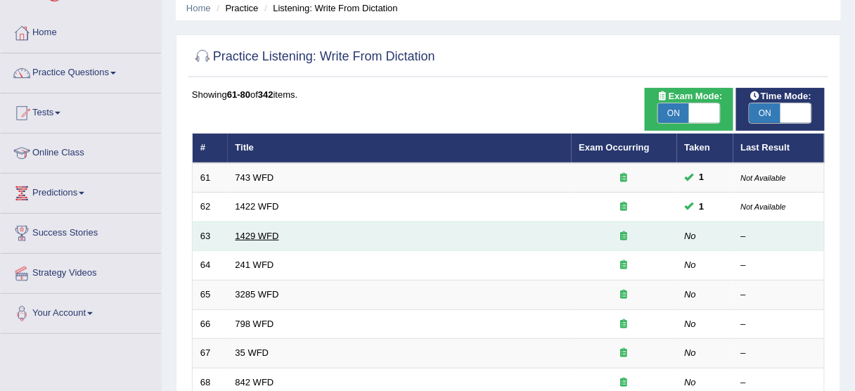
click at [257, 232] on link "1429 WFD" at bounding box center [258, 236] width 44 height 11
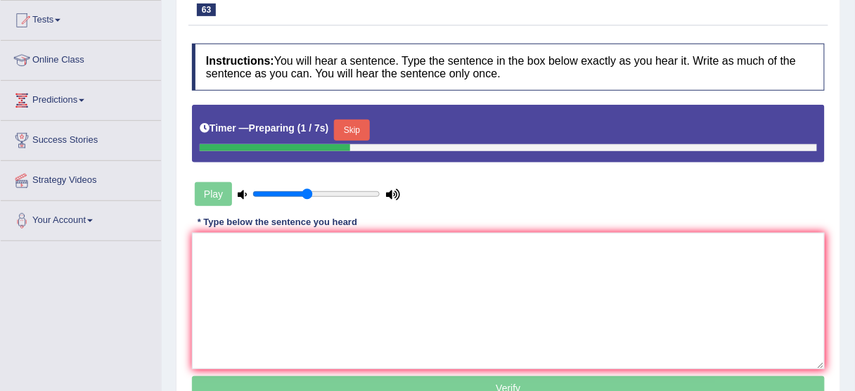
scroll to position [169, 0]
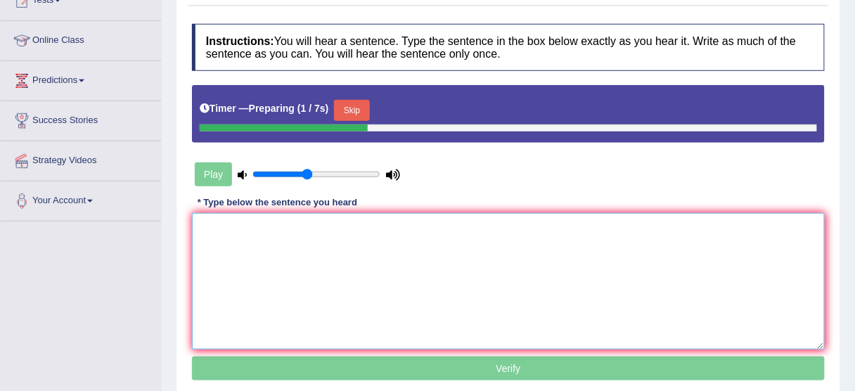
click at [400, 236] on textarea at bounding box center [508, 281] width 633 height 136
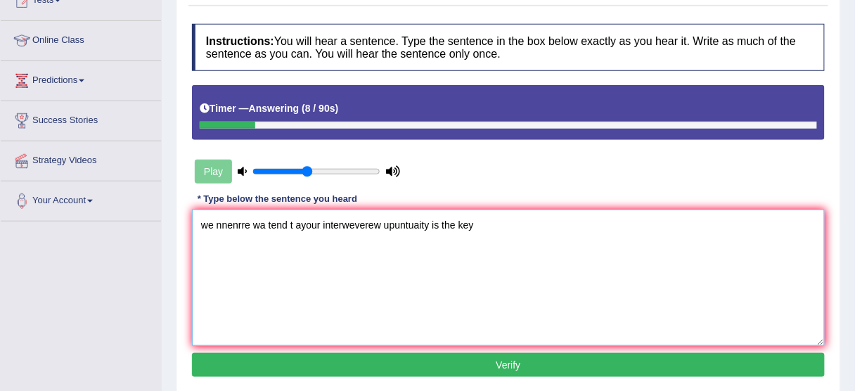
click at [210, 219] on textarea "we nnenrre wa tend t ayour interweverew upuntuaity is the key" at bounding box center [508, 278] width 633 height 136
click at [244, 226] on textarea "When nnenrre wa tend t ayour interweverew upuntuaity is the key" at bounding box center [508, 278] width 633 height 136
click at [244, 224] on textarea "When nnenrre wa tend t ayour interweverew upuntuaity is the key" at bounding box center [508, 278] width 633 height 136
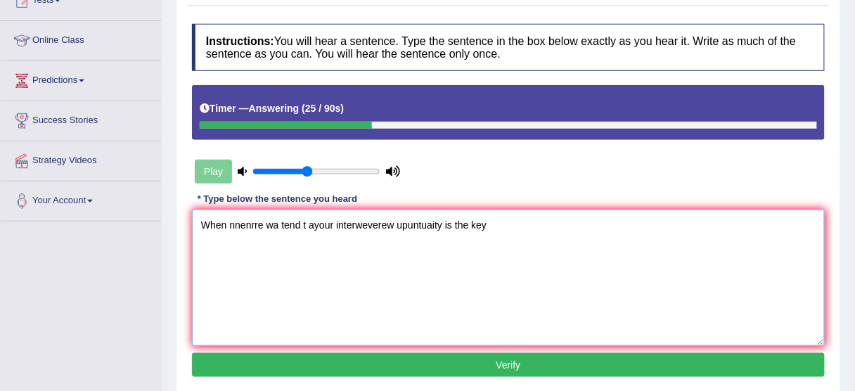
click at [244, 224] on textarea "When nnenrre wa tend t ayour interweverew upuntuaity is the key" at bounding box center [508, 278] width 633 height 136
click at [248, 229] on textarea "When nnenrre wa tend t ayour interweverew upuntuaity is the key" at bounding box center [508, 278] width 633 height 136
click at [286, 222] on textarea "When we new wa tend t ayour interweverew upuntuaity is the key" at bounding box center [508, 278] width 633 height 136
click at [285, 222] on textarea "When we new wa tend t ayour interweverew upuntuaity is the key" at bounding box center [508, 278] width 633 height 136
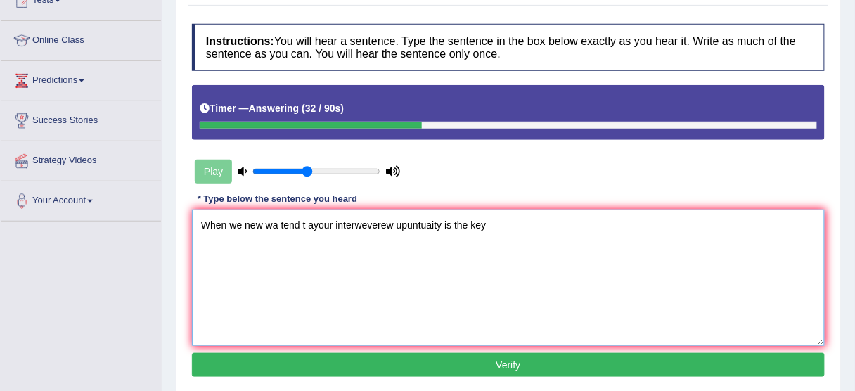
click at [277, 224] on textarea "When we new wa tend t ayour interweverew upuntuaity is the key" at bounding box center [508, 278] width 633 height 136
click at [276, 224] on textarea "When we new wa tend t ayour interweverew upuntuaity is the key" at bounding box center [508, 278] width 633 height 136
drag, startPoint x: 298, startPoint y: 223, endPoint x: 264, endPoint y: 226, distance: 33.2
click at [264, 226] on textarea "When we new wa tend t ayour interweverew upuntuaity is the key" at bounding box center [508, 278] width 633 height 136
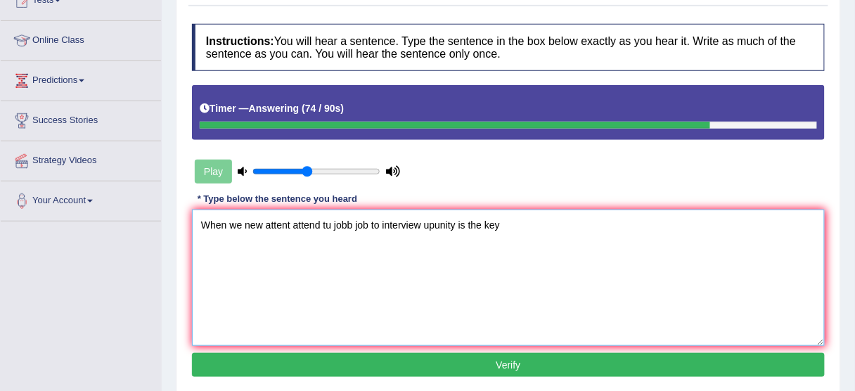
click at [444, 220] on textarea "When we new attent attend tu jobb job to interview upunity is the key" at bounding box center [508, 278] width 633 height 136
click at [530, 215] on textarea "When we new attent attend tu jobb job to interview puntuality is the key" at bounding box center [508, 278] width 633 height 136
click at [328, 226] on textarea "When we new attent attend tu jobb job to interview puntuality is the key." at bounding box center [508, 278] width 633 height 136
type textarea "When we new attent attend to jobb job to interview puntuality is the key."
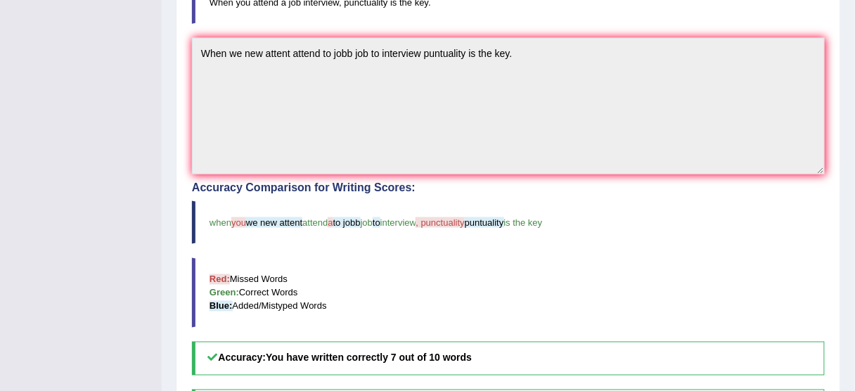
scroll to position [338, 0]
